Goal: Task Accomplishment & Management: Use online tool/utility

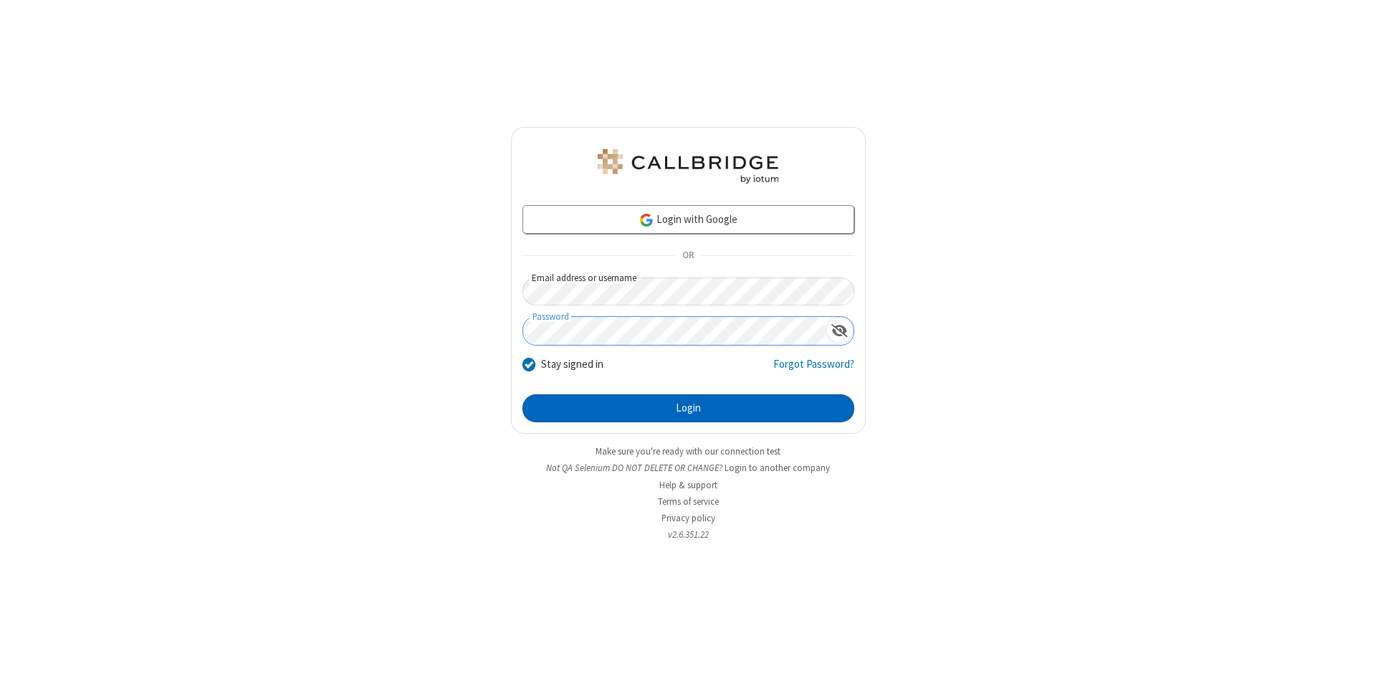
click at [688, 409] on button "Login" at bounding box center [689, 408] width 332 height 29
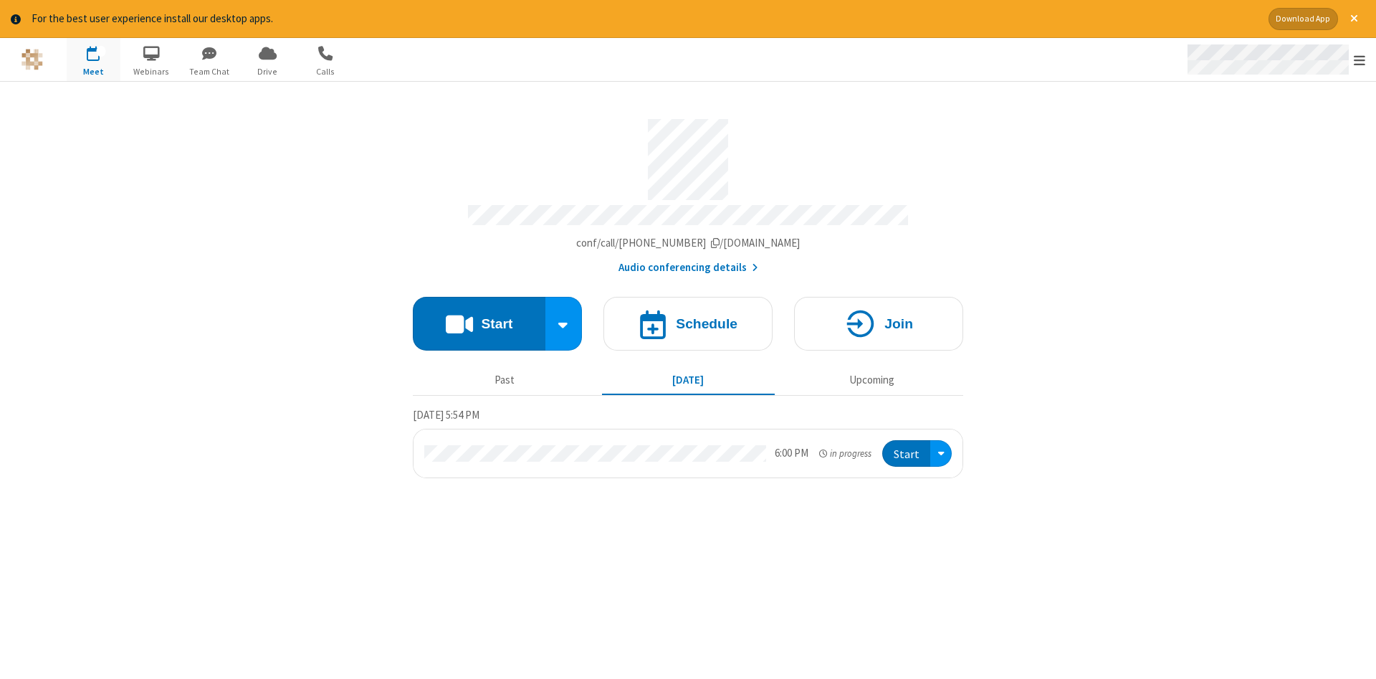
click at [1360, 60] on span "Open menu" at bounding box center [1359, 60] width 11 height 14
click at [267, 71] on span "Drive" at bounding box center [268, 71] width 54 height 13
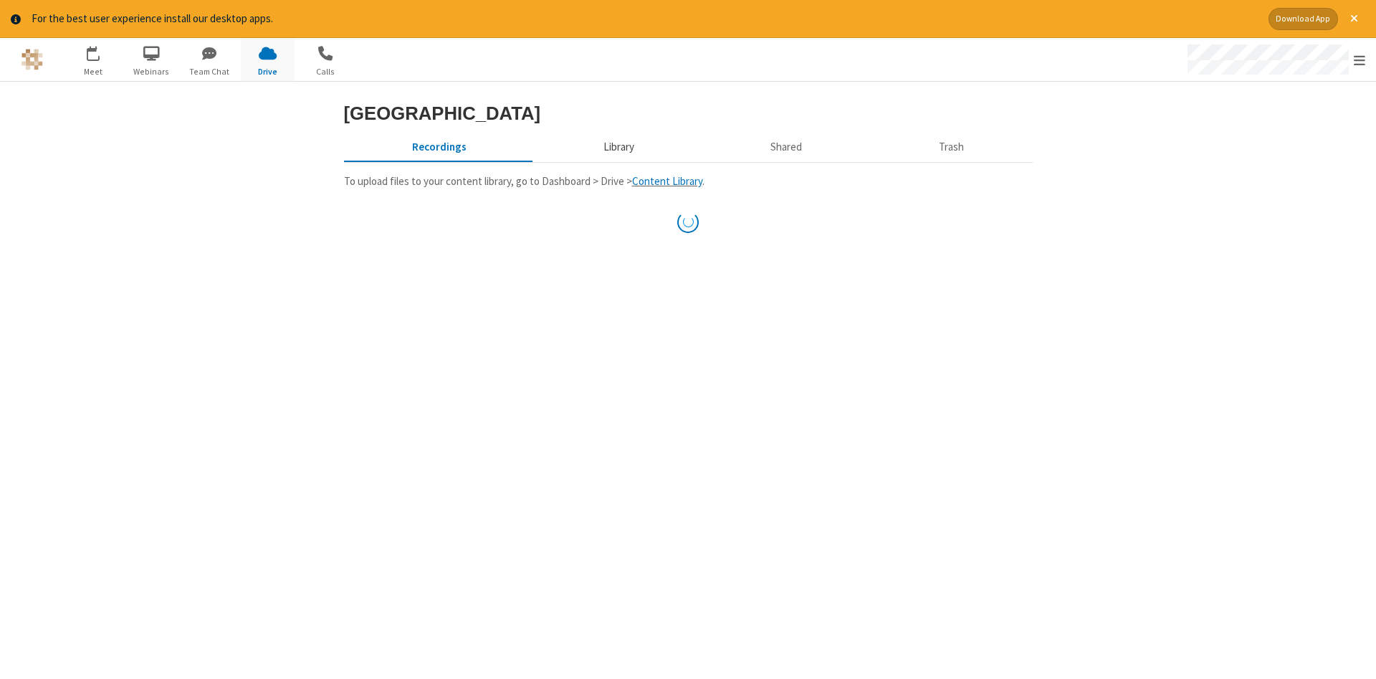
click at [616, 161] on button "Library" at bounding box center [619, 147] width 168 height 27
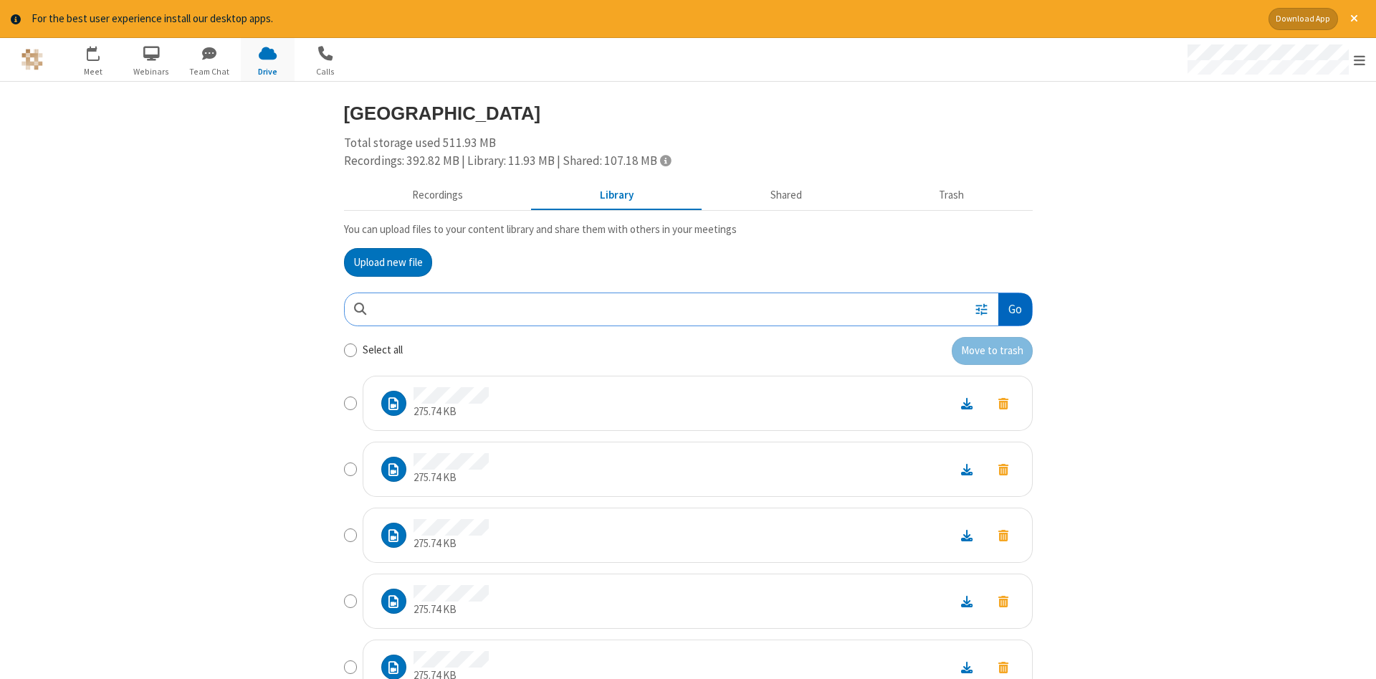
click at [1014, 309] on button "Go" at bounding box center [1015, 309] width 33 height 32
click at [388, 262] on button "Upload new file" at bounding box center [388, 262] width 88 height 29
